Goal: Task Accomplishment & Management: Manage account settings

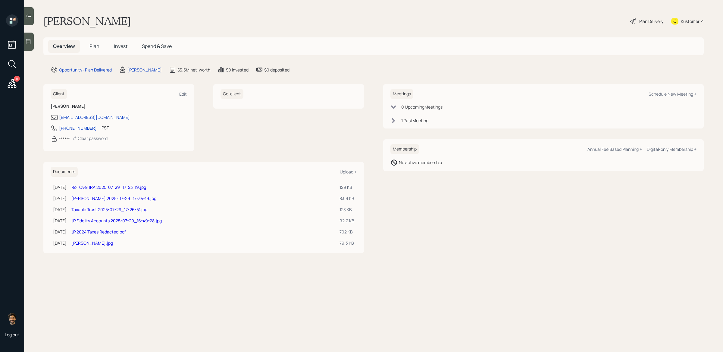
click at [99, 46] on span "Plan" at bounding box center [94, 46] width 10 height 7
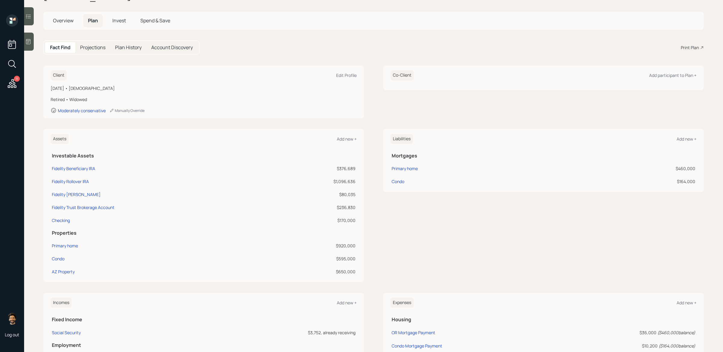
scroll to position [30, 0]
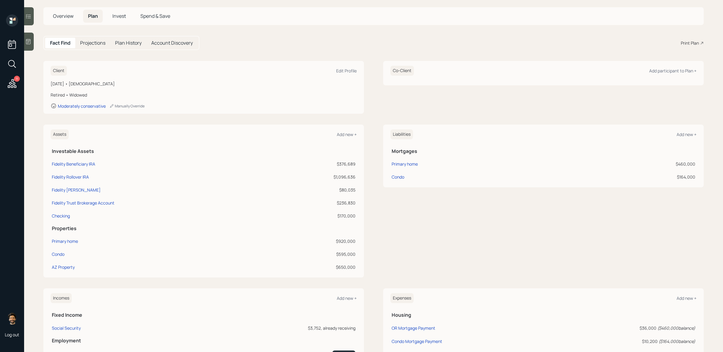
click at [117, 16] on span "Invest" at bounding box center [119, 16] width 14 height 7
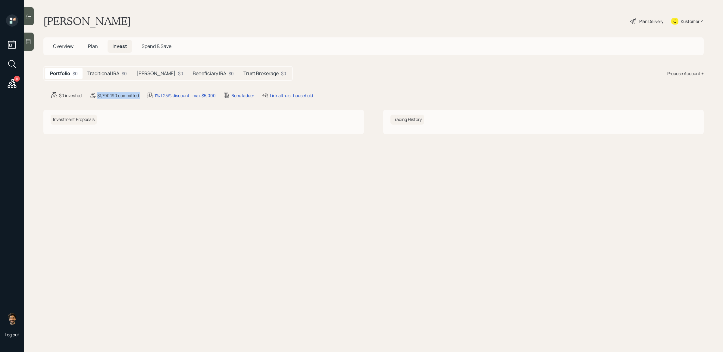
drag, startPoint x: 143, startPoint y: 96, endPoint x: 93, endPoint y: 96, distance: 49.7
click at [93, 96] on div "$0 invested $1,790,190 committed 1% | 25% discount | max $5,000 Bond ladder Lin…" at bounding box center [377, 95] width 653 height 7
click at [93, 45] on span "Plan" at bounding box center [93, 46] width 10 height 7
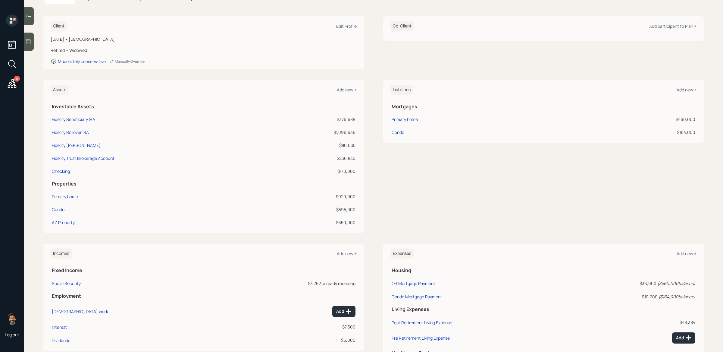
scroll to position [75, 0]
drag, startPoint x: 356, startPoint y: 170, endPoint x: 329, endPoint y: 171, distance: 27.2
click at [329, 171] on td "$170,000" at bounding box center [314, 169] width 83 height 13
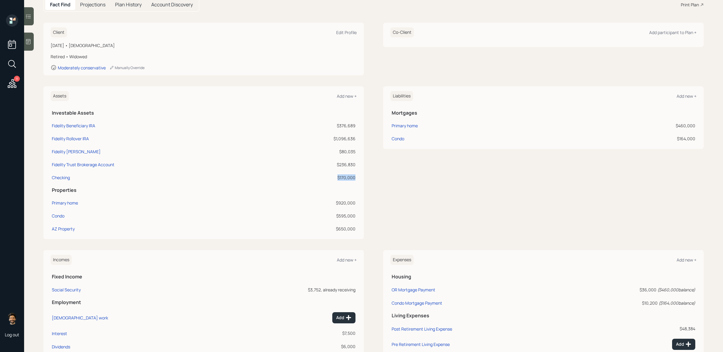
scroll to position [66, 0]
drag, startPoint x: 355, startPoint y: 164, endPoint x: 329, endPoint y: 164, distance: 26.2
click at [329, 164] on div "$236,830" at bounding box center [314, 166] width 81 height 6
drag, startPoint x: 355, startPoint y: 140, endPoint x: 324, endPoint y: 140, distance: 31.3
click at [324, 140] on div "$1,096,636" at bounding box center [314, 140] width 81 height 6
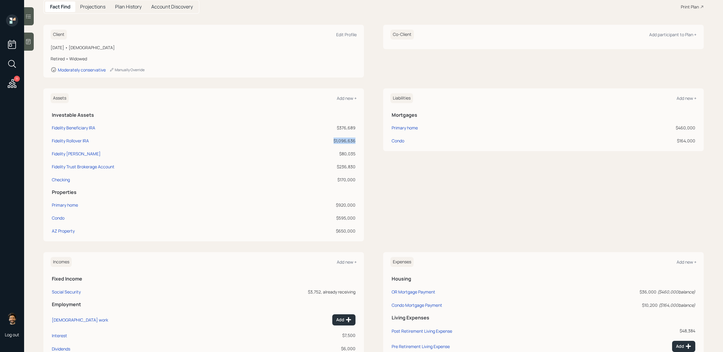
scroll to position [0, 0]
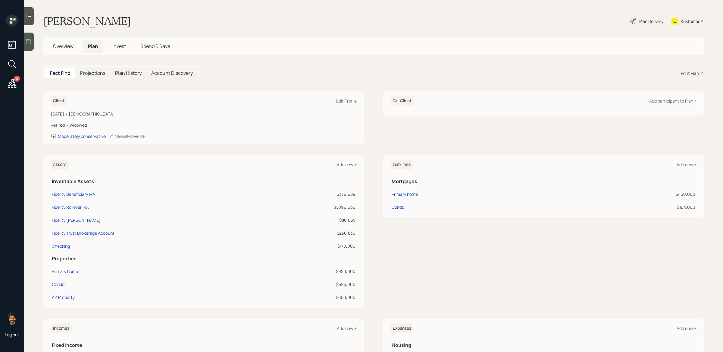
click at [116, 46] on span "Invest" at bounding box center [119, 46] width 14 height 7
